Goal: Complete application form

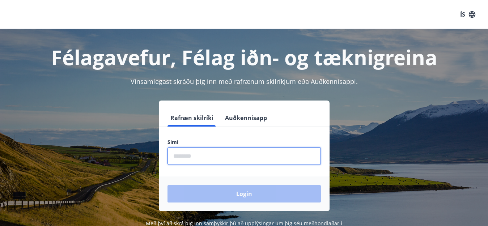
click at [199, 156] on input "phone" at bounding box center [244, 156] width 153 height 18
type input "********"
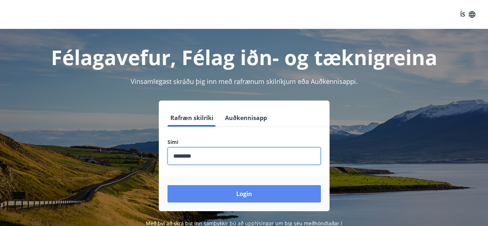
click at [241, 195] on button "Login" at bounding box center [244, 193] width 153 height 17
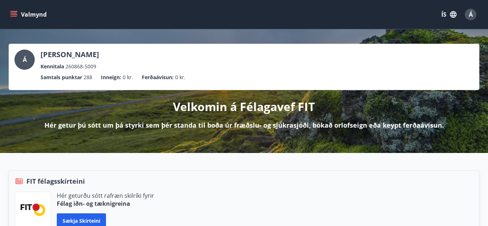
click at [42, 14] on button "Valmynd" at bounding box center [29, 14] width 41 height 13
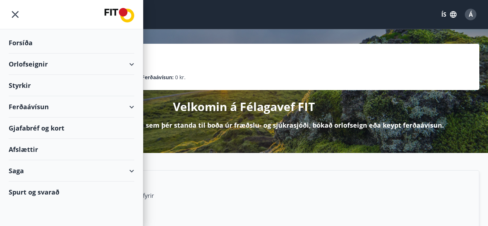
click at [25, 54] on div "Styrkir" at bounding box center [72, 42] width 126 height 21
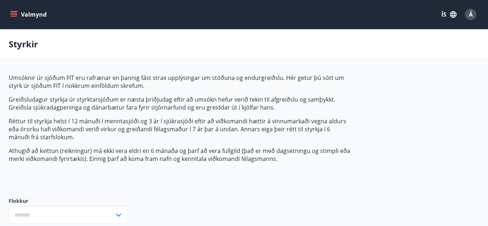
type input "***"
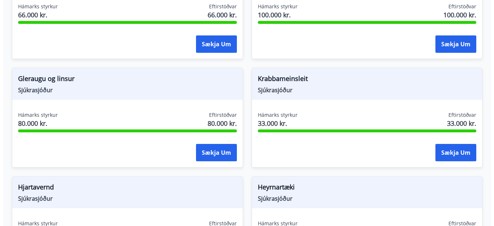
scroll to position [398, 0]
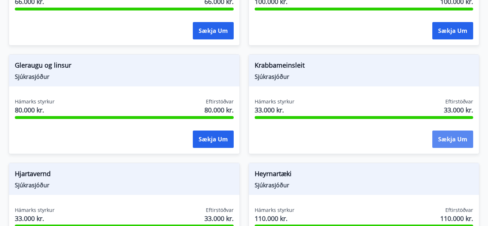
click at [443, 137] on button "Sækja um" at bounding box center [452, 139] width 41 height 17
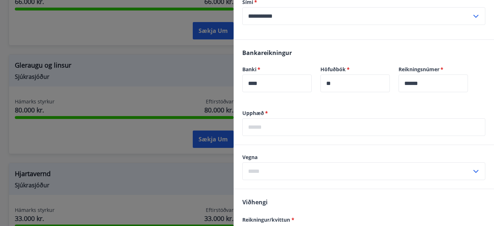
scroll to position [181, 0]
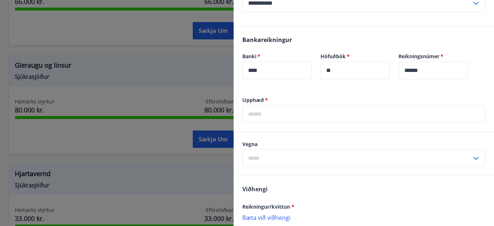
click at [281, 114] on input "text" at bounding box center [363, 114] width 243 height 18
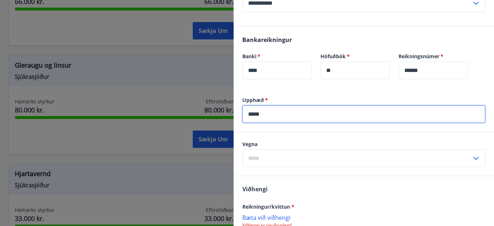
type input "*****"
click at [274, 159] on input "text" at bounding box center [356, 158] width 229 height 18
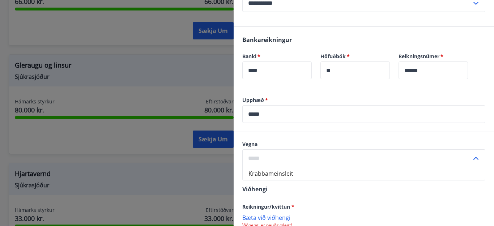
click at [256, 154] on input "text" at bounding box center [356, 158] width 229 height 18
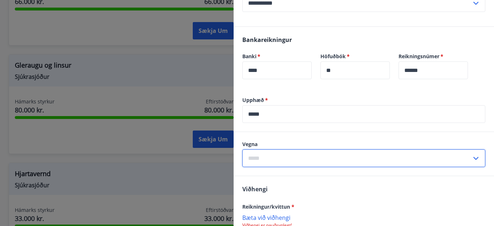
click at [257, 157] on input "text" at bounding box center [356, 158] width 229 height 18
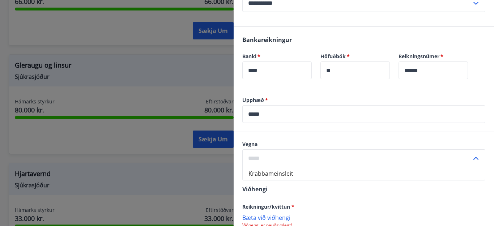
click at [472, 157] on icon at bounding box center [476, 158] width 9 height 9
click at [474, 157] on icon at bounding box center [476, 158] width 5 height 3
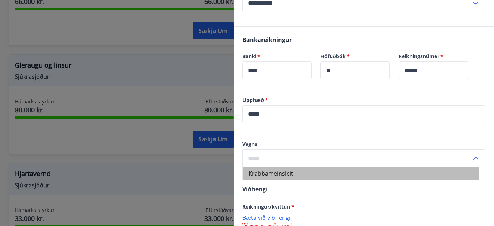
click at [293, 173] on li "Krabbameinsleit" at bounding box center [364, 173] width 242 height 13
type input "**********"
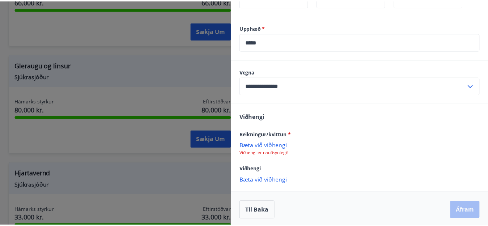
scroll to position [256, 0]
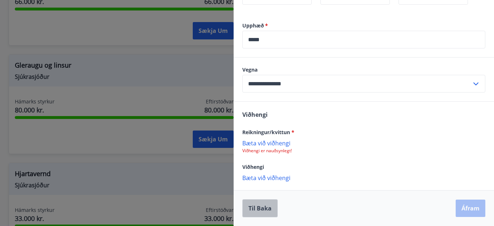
click at [249, 208] on button "Til baka" at bounding box center [259, 208] width 35 height 18
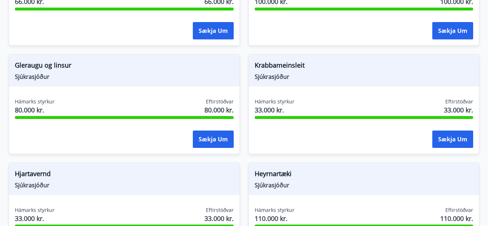
scroll to position [0, 0]
